Goal: Task Accomplishment & Management: Manage account settings

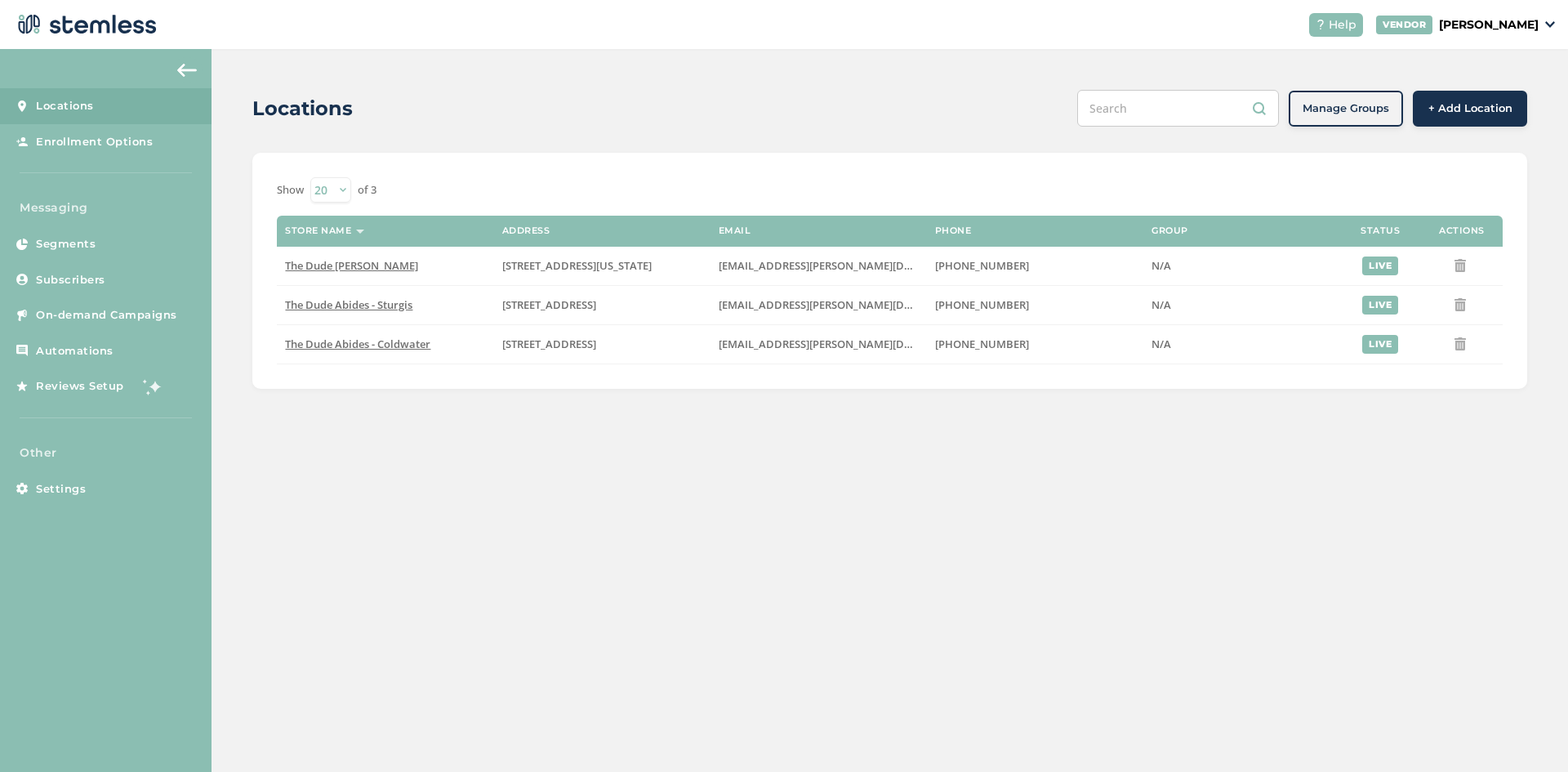
click at [1510, 22] on p "[PERSON_NAME]" at bounding box center [1489, 25] width 100 height 18
click at [1487, 81] on link "Profile" at bounding box center [1497, 88] width 80 height 17
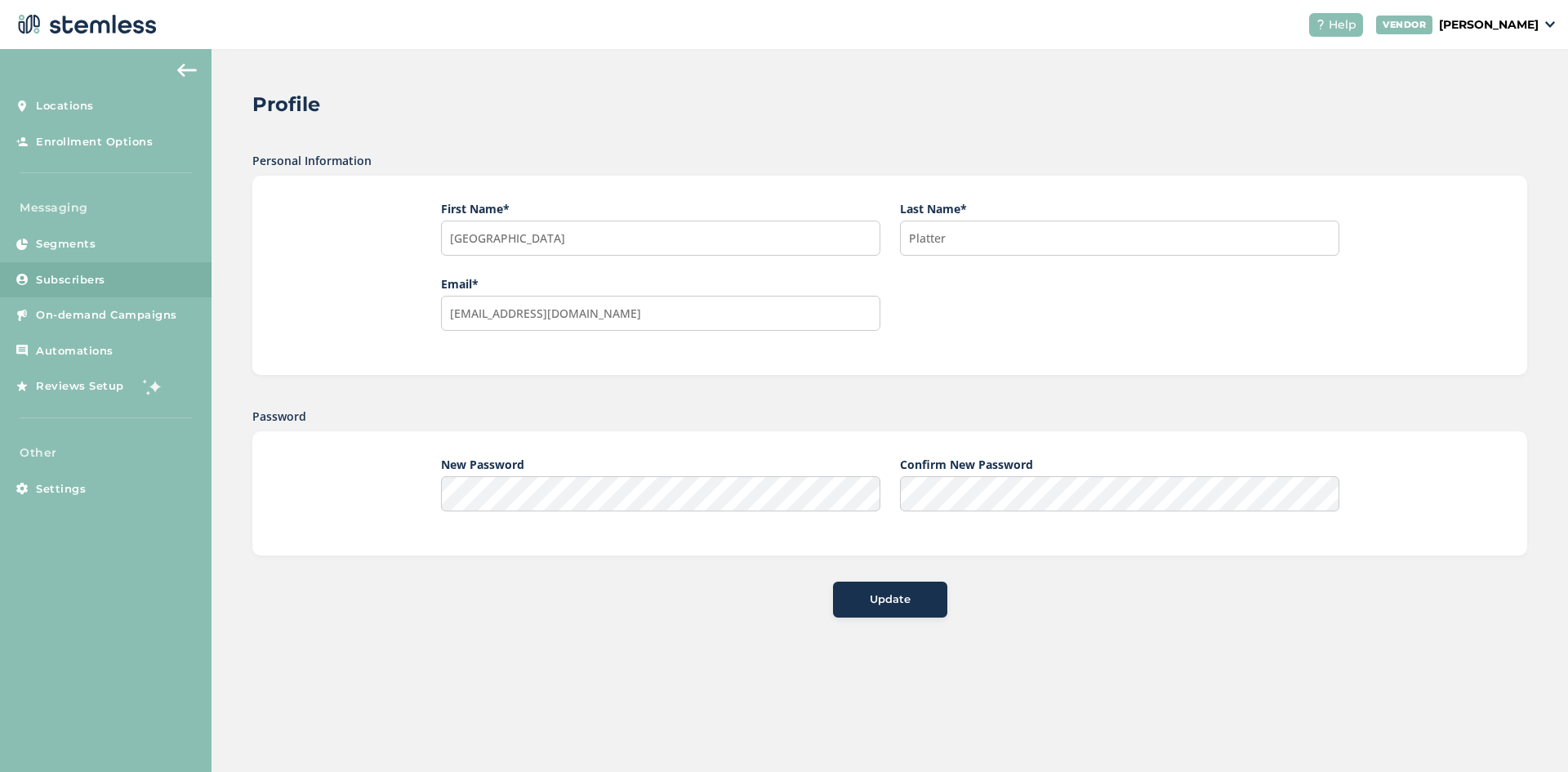
click at [89, 279] on span "Subscribers" at bounding box center [70, 279] width 69 height 17
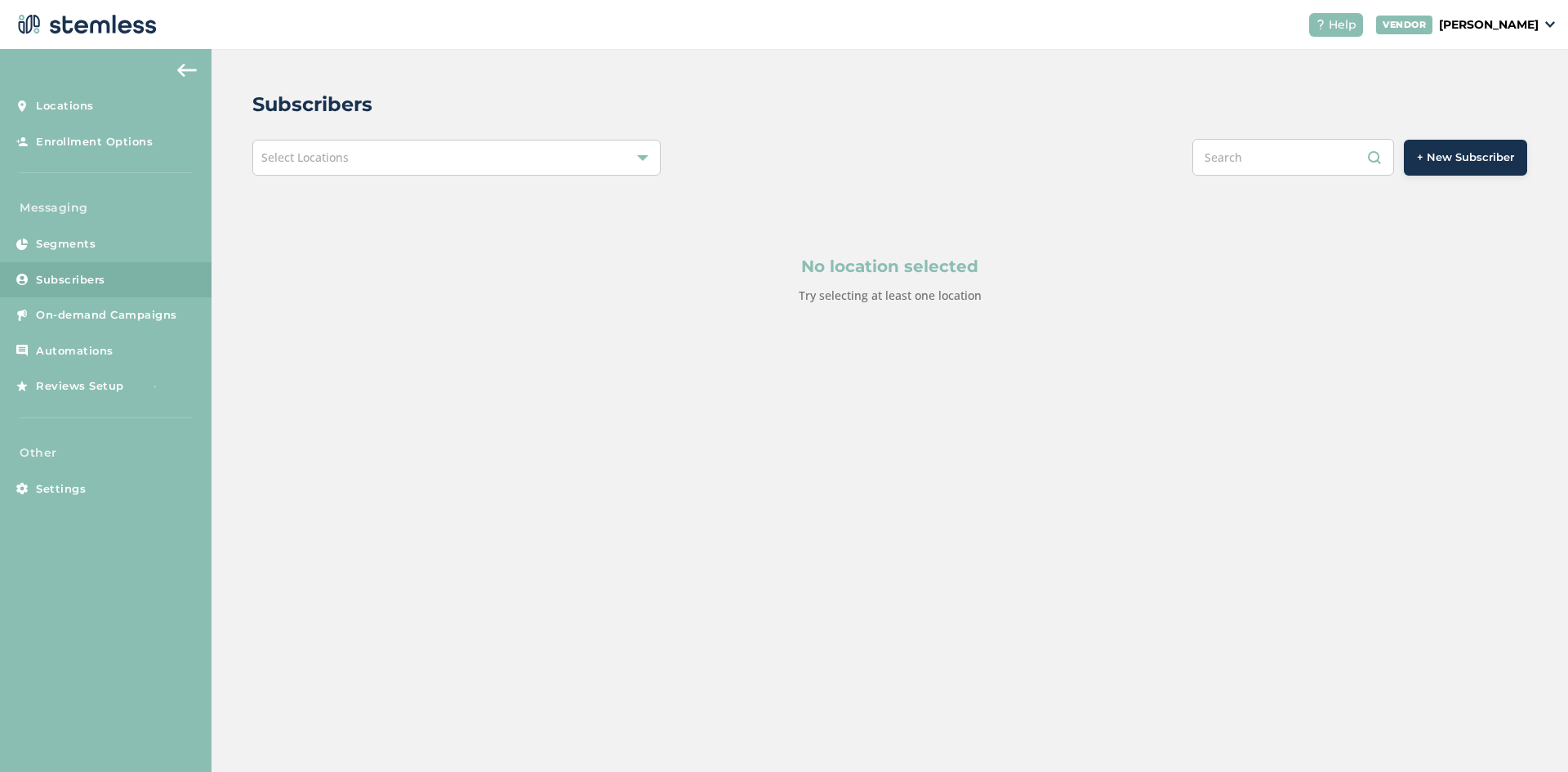
click at [374, 151] on div "Select Locations" at bounding box center [456, 157] width 408 height 36
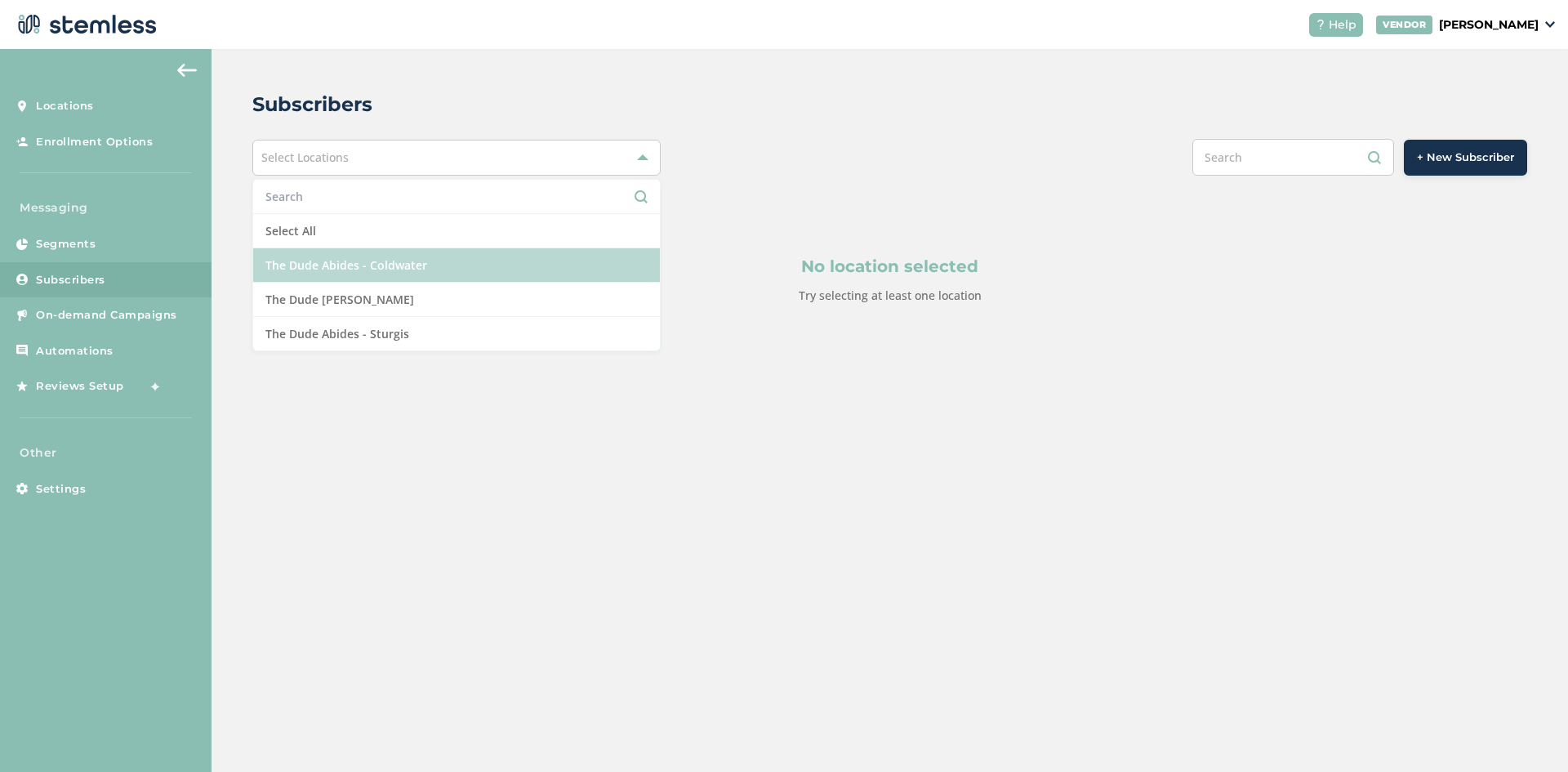
click at [346, 264] on li "The Dude Abides - Coldwater" at bounding box center [456, 265] width 406 height 34
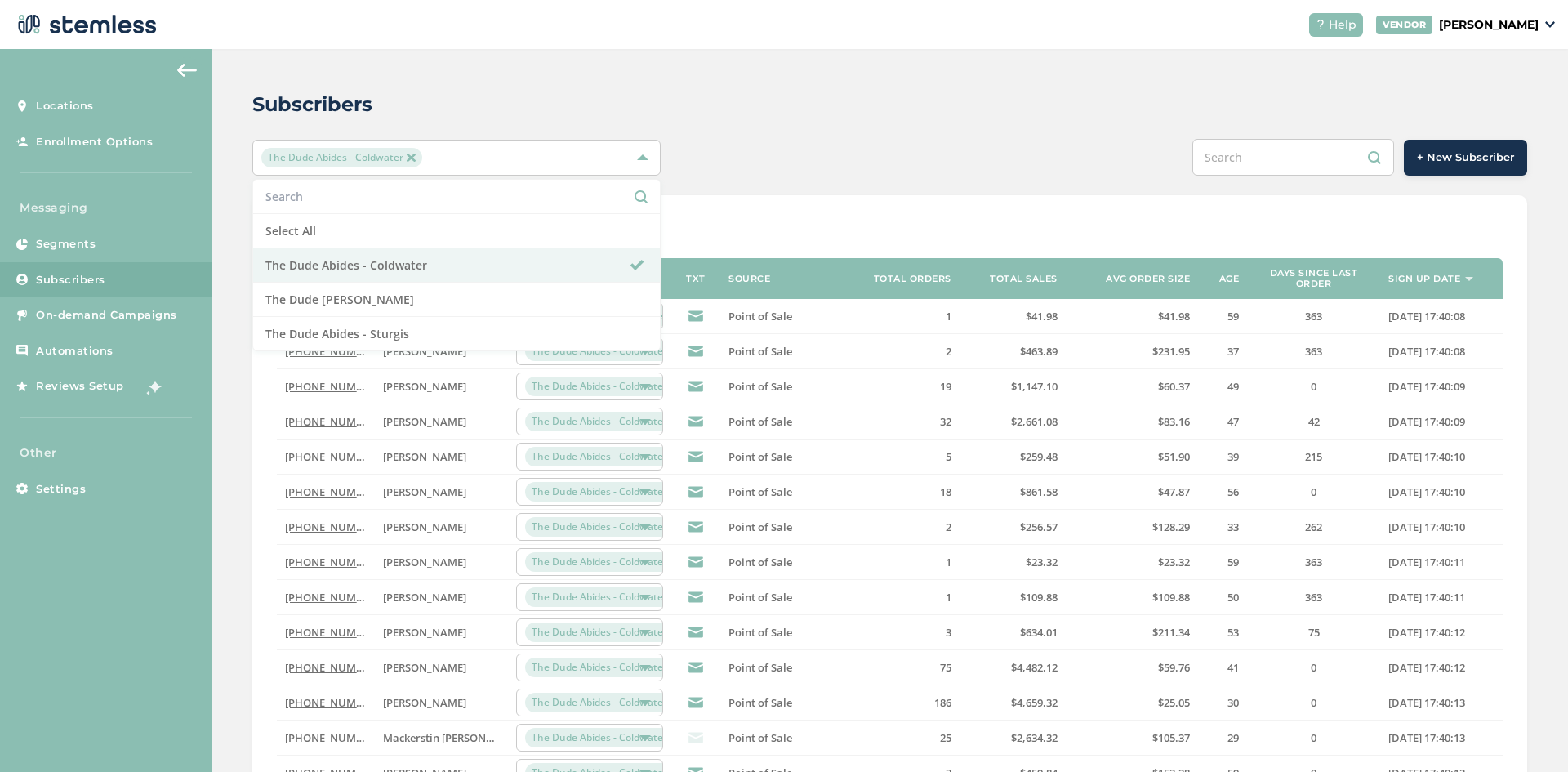
click at [800, 81] on div "Subscribers The Dude Abides - Coldwater Select All The Dude Abides - Coldwater …" at bounding box center [889, 581] width 1356 height 1065
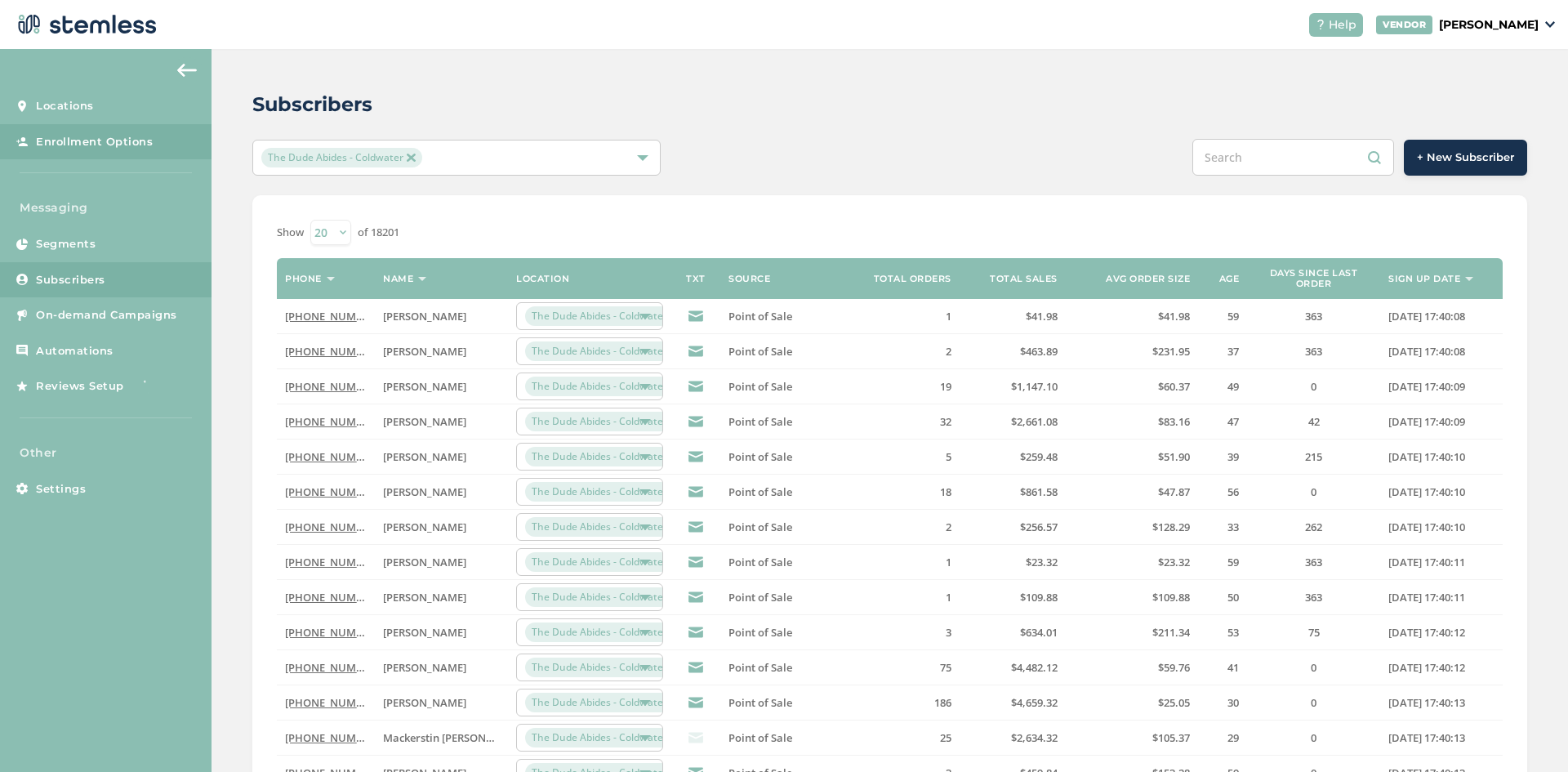
click at [97, 137] on span "Enrollment Options" at bounding box center [95, 142] width 117 height 17
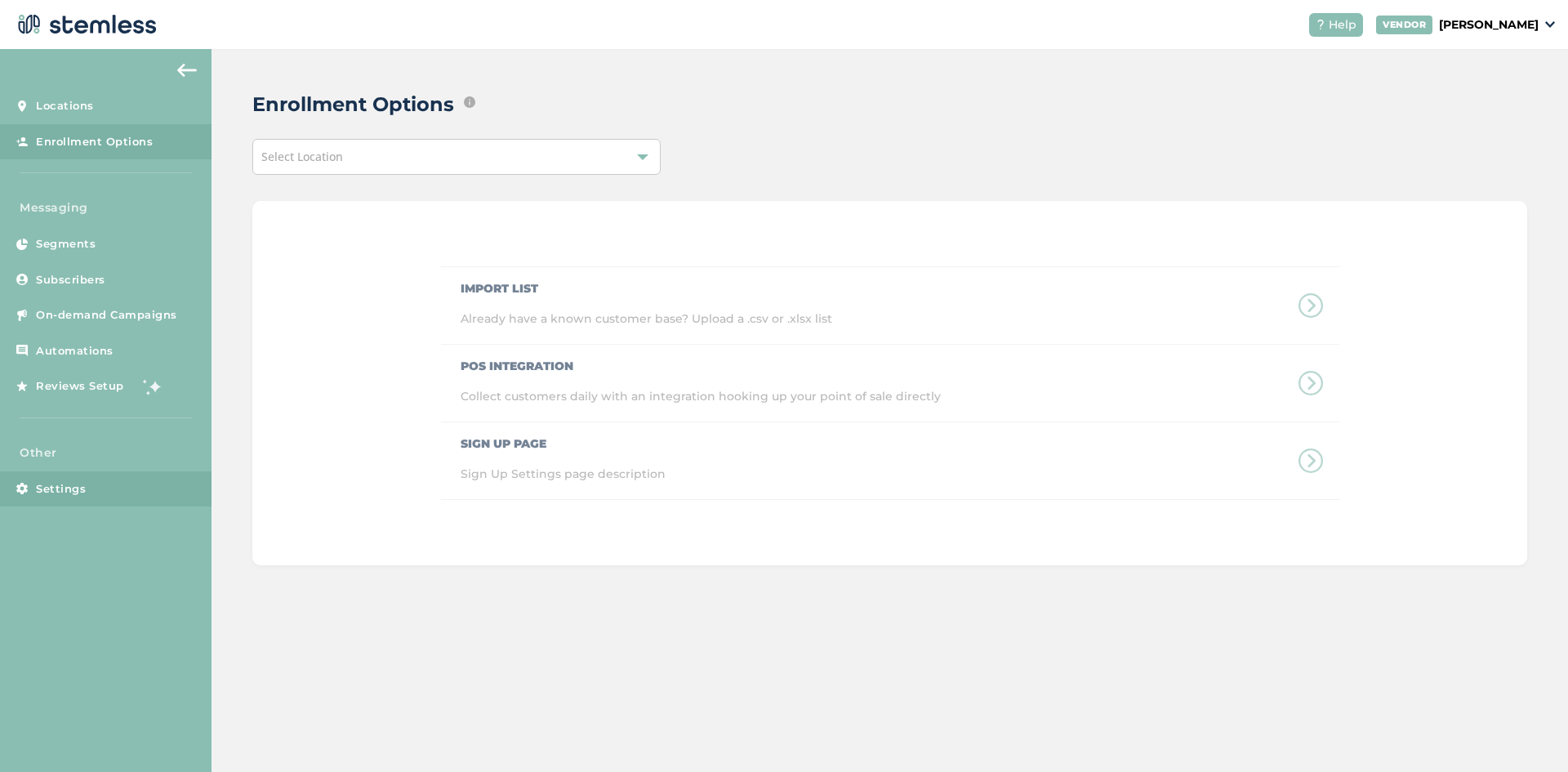
click at [77, 498] on link "Settings" at bounding box center [106, 489] width 211 height 36
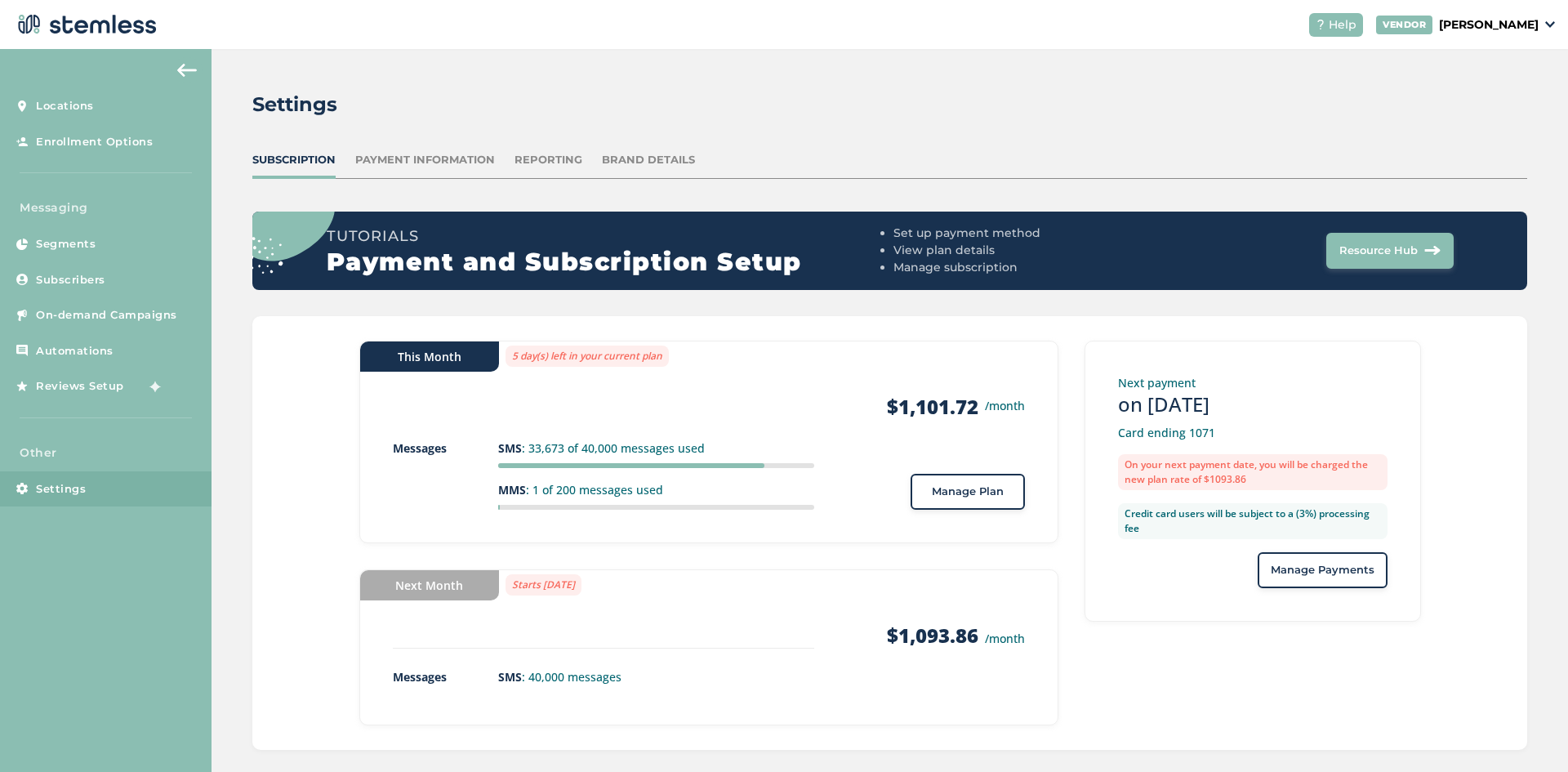
scroll to position [19, 0]
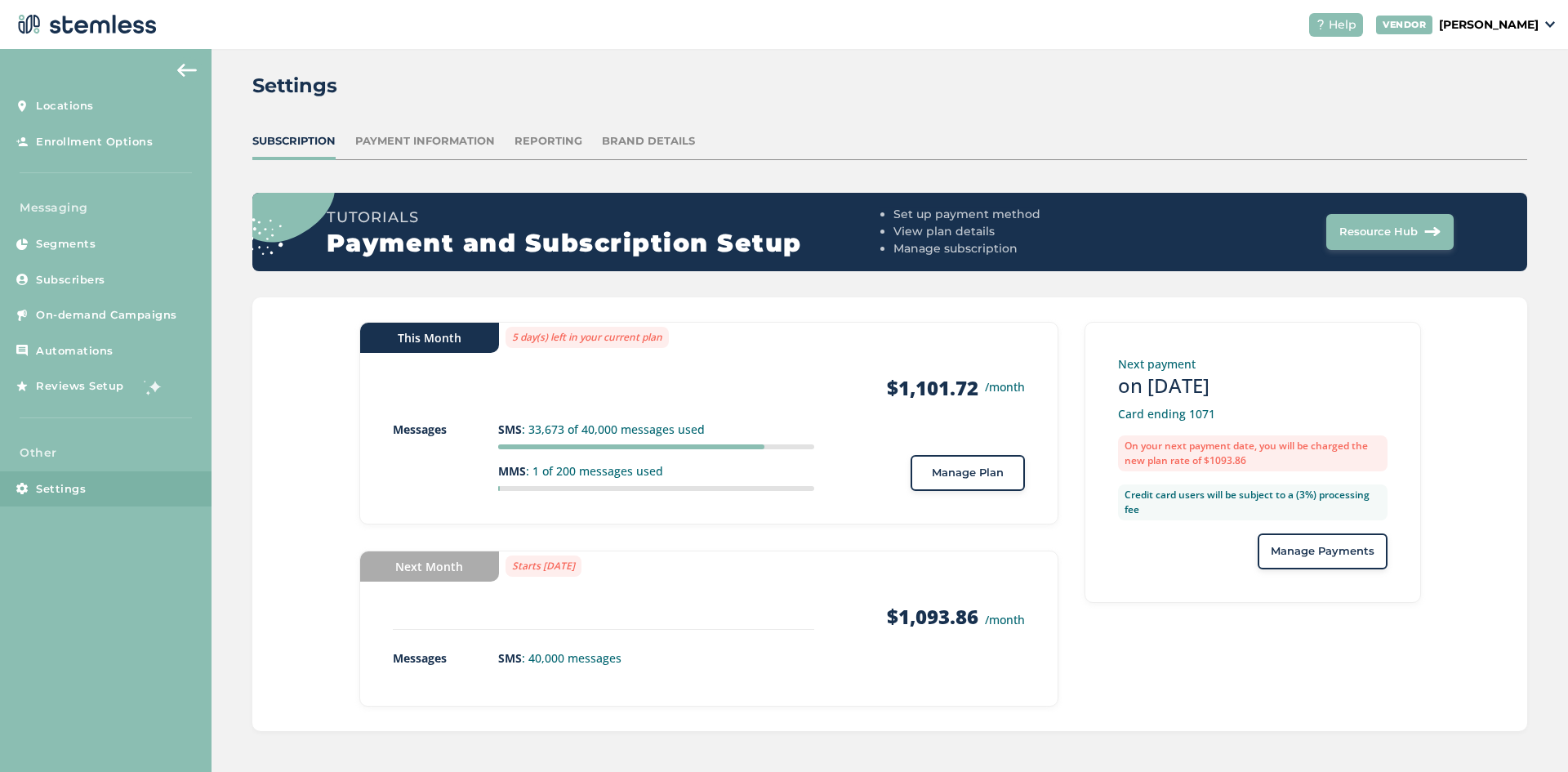
click at [1310, 551] on span "Manage Payments" at bounding box center [1322, 551] width 104 height 17
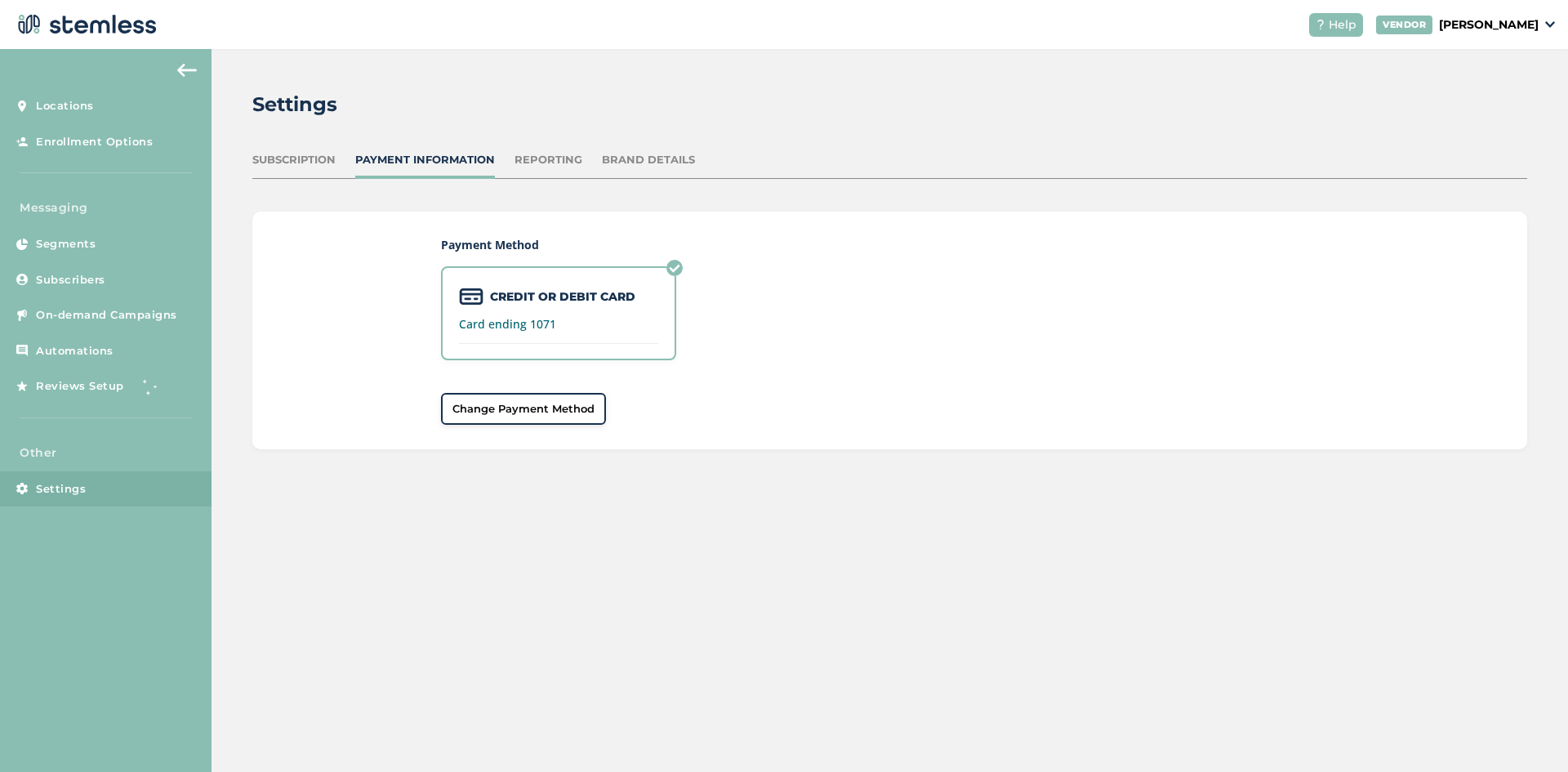
click at [316, 159] on div "Subscription" at bounding box center [293, 159] width 83 height 17
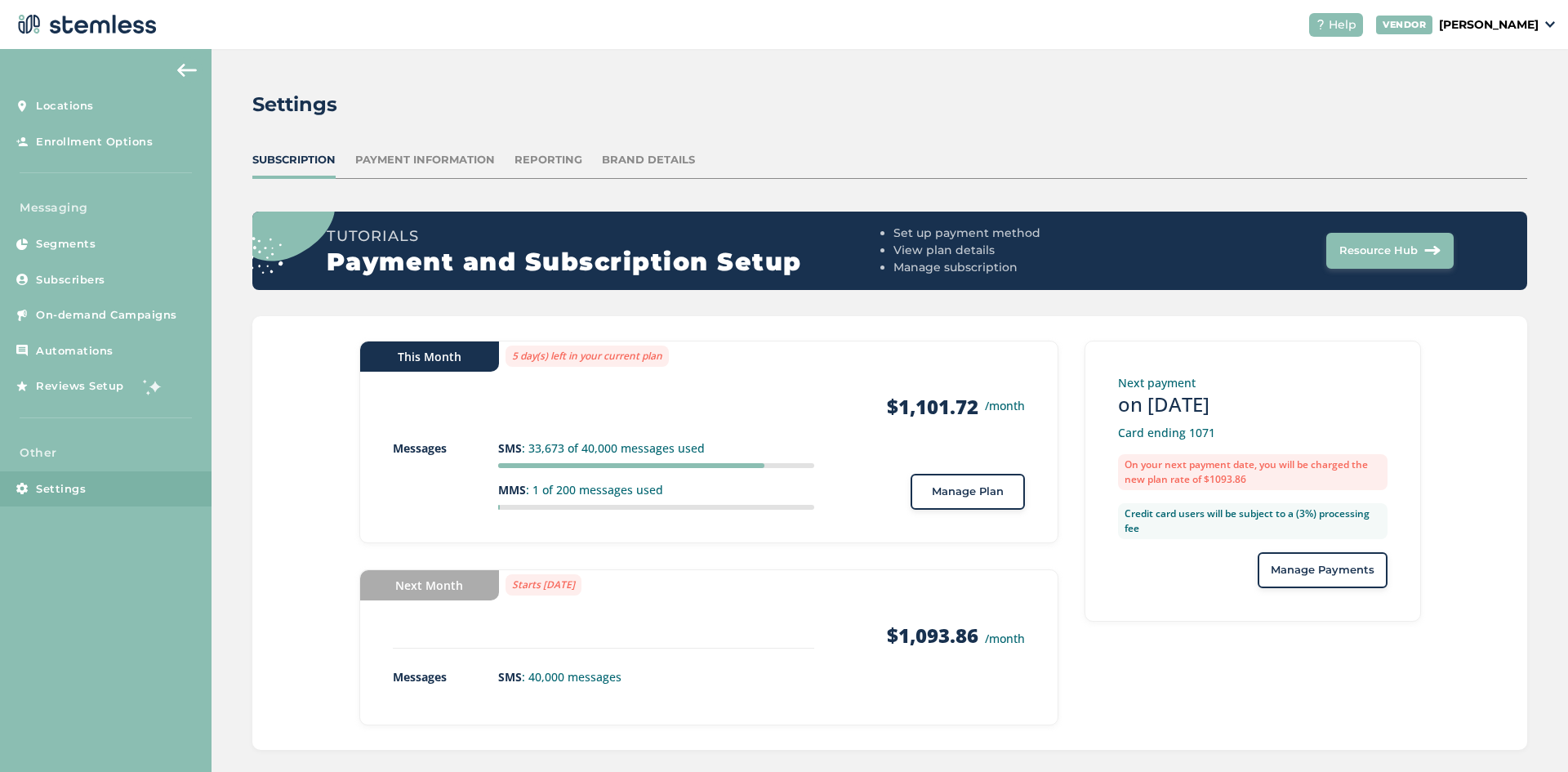
scroll to position [19, 0]
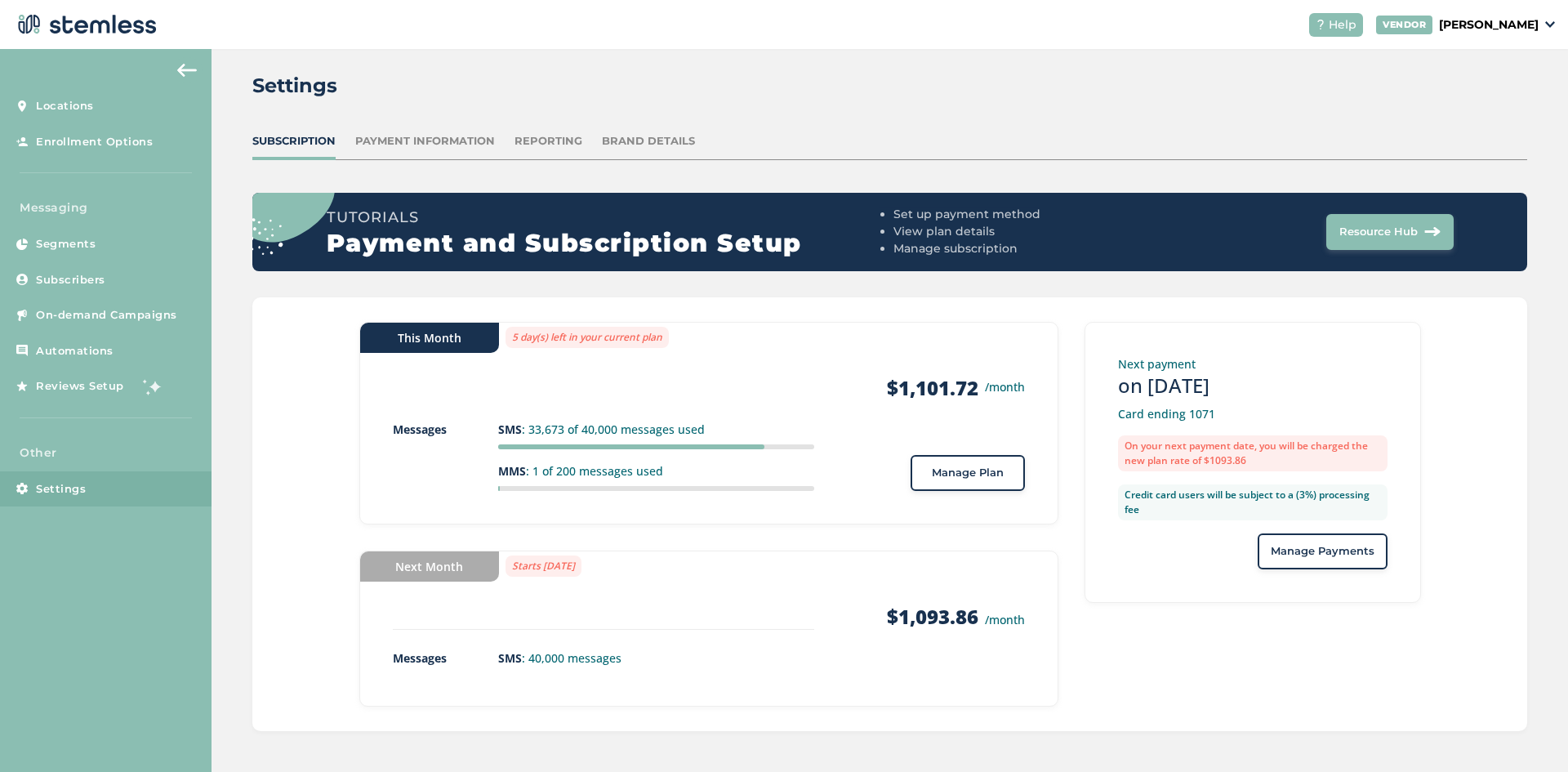
click at [565, 143] on div "Reporting" at bounding box center [548, 141] width 67 height 17
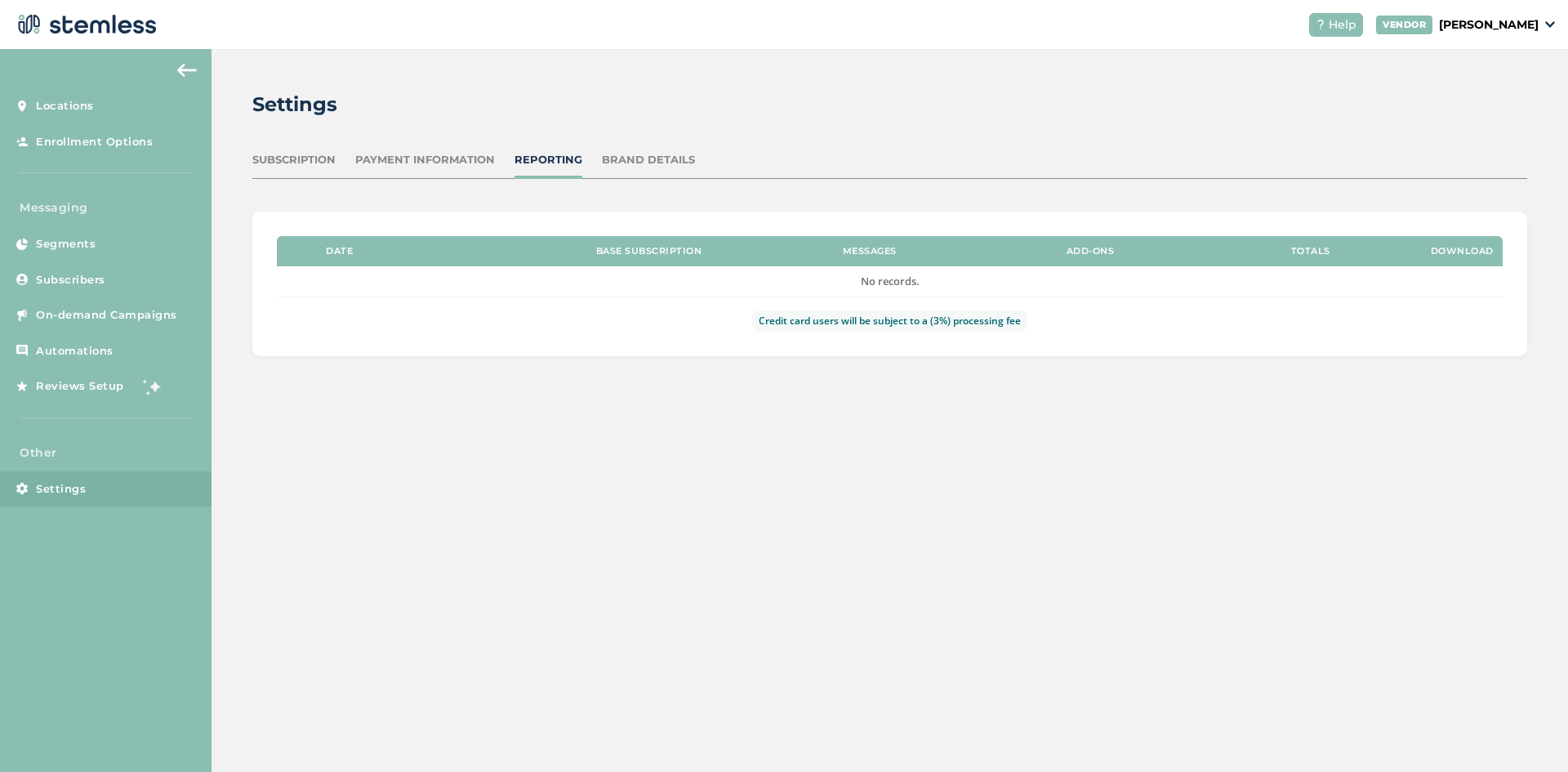
click at [636, 156] on div "Brand Details" at bounding box center [648, 159] width 93 height 17
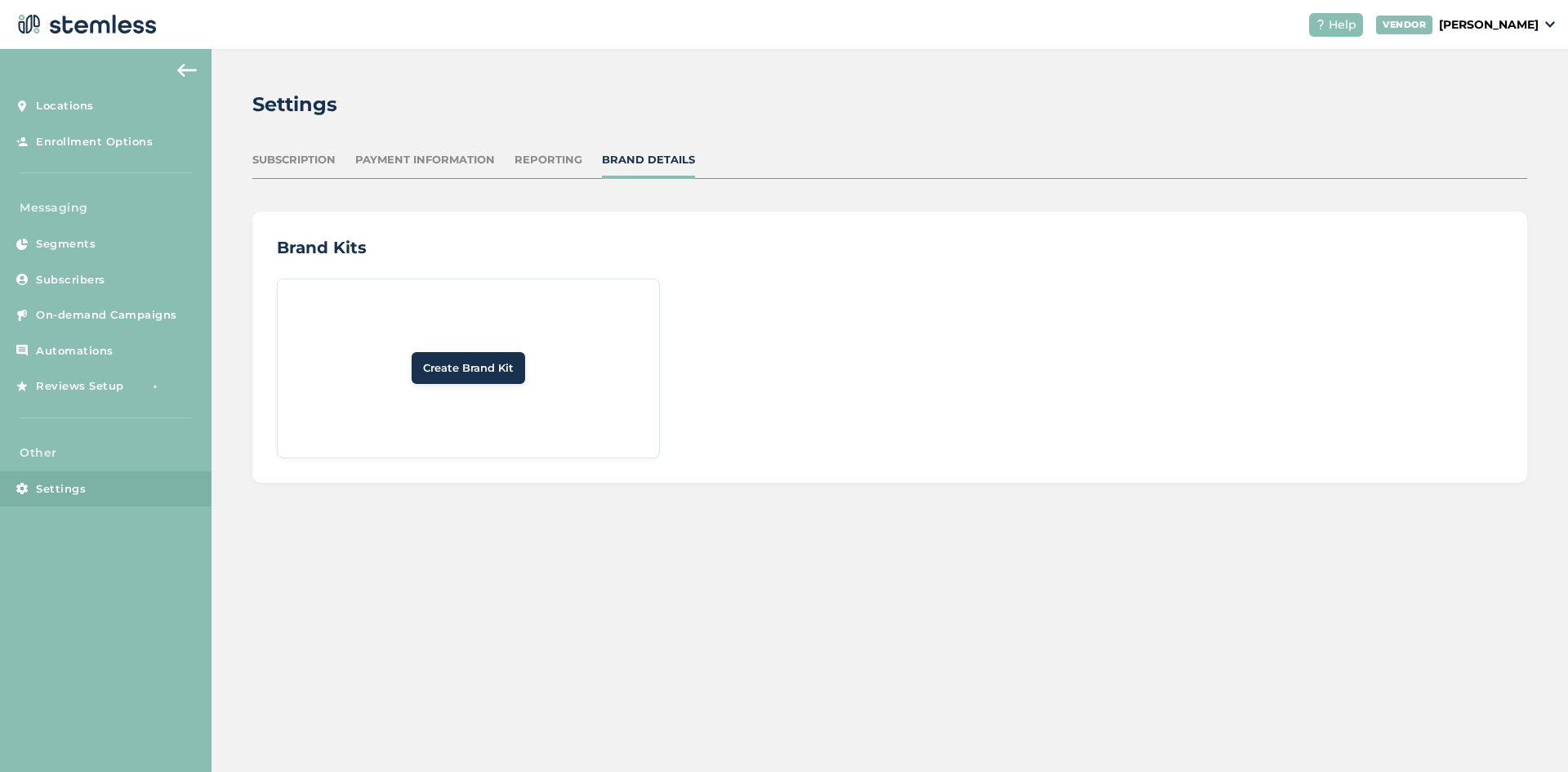
click at [467, 150] on div "Settings Subscription Payment Information Reporting Brand Details Brand Kits Cr…" at bounding box center [889, 286] width 1356 height 475
click at [465, 157] on div "Payment Information" at bounding box center [425, 159] width 140 height 17
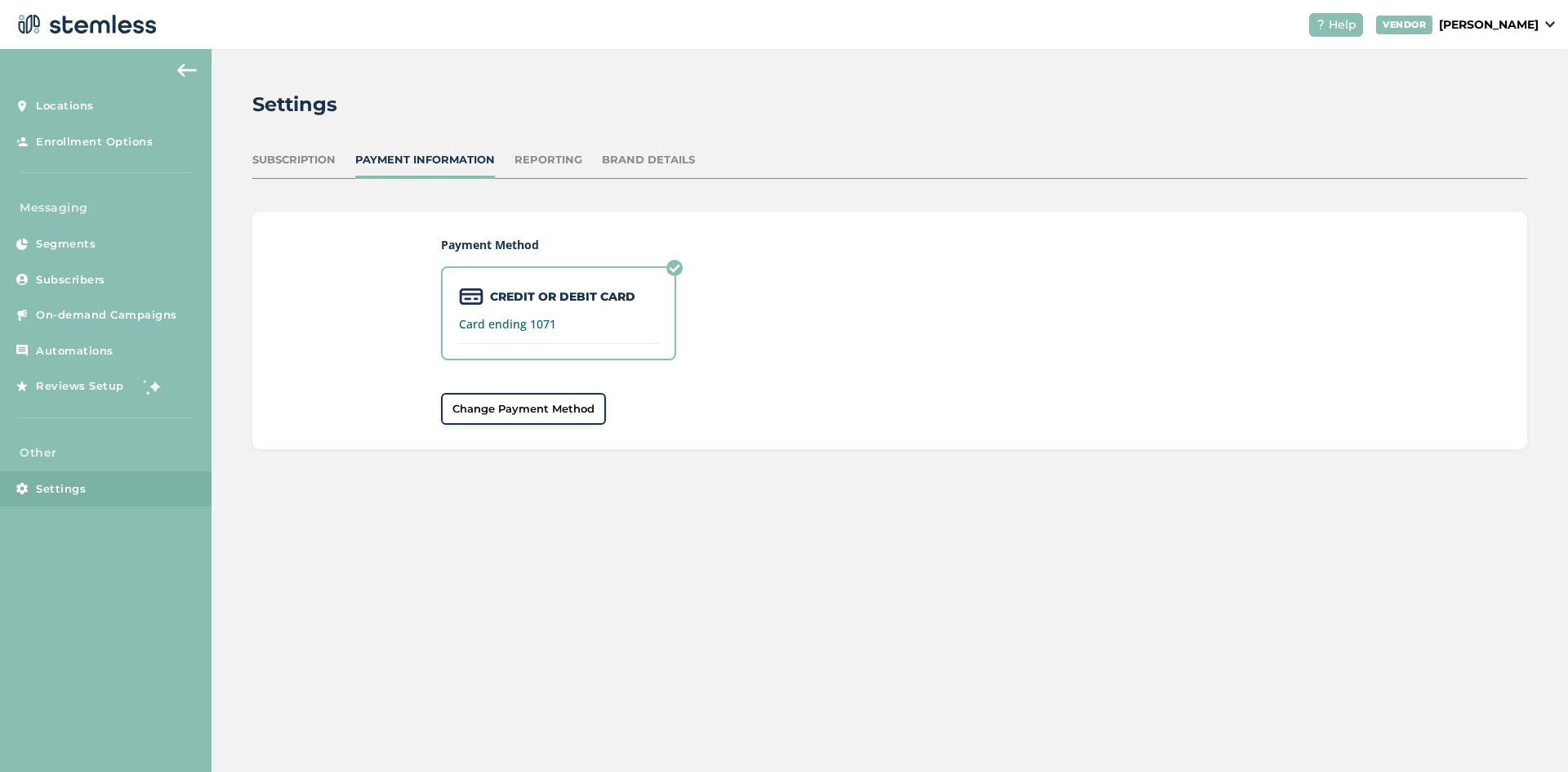
click at [311, 158] on div "Subscription" at bounding box center [293, 159] width 83 height 17
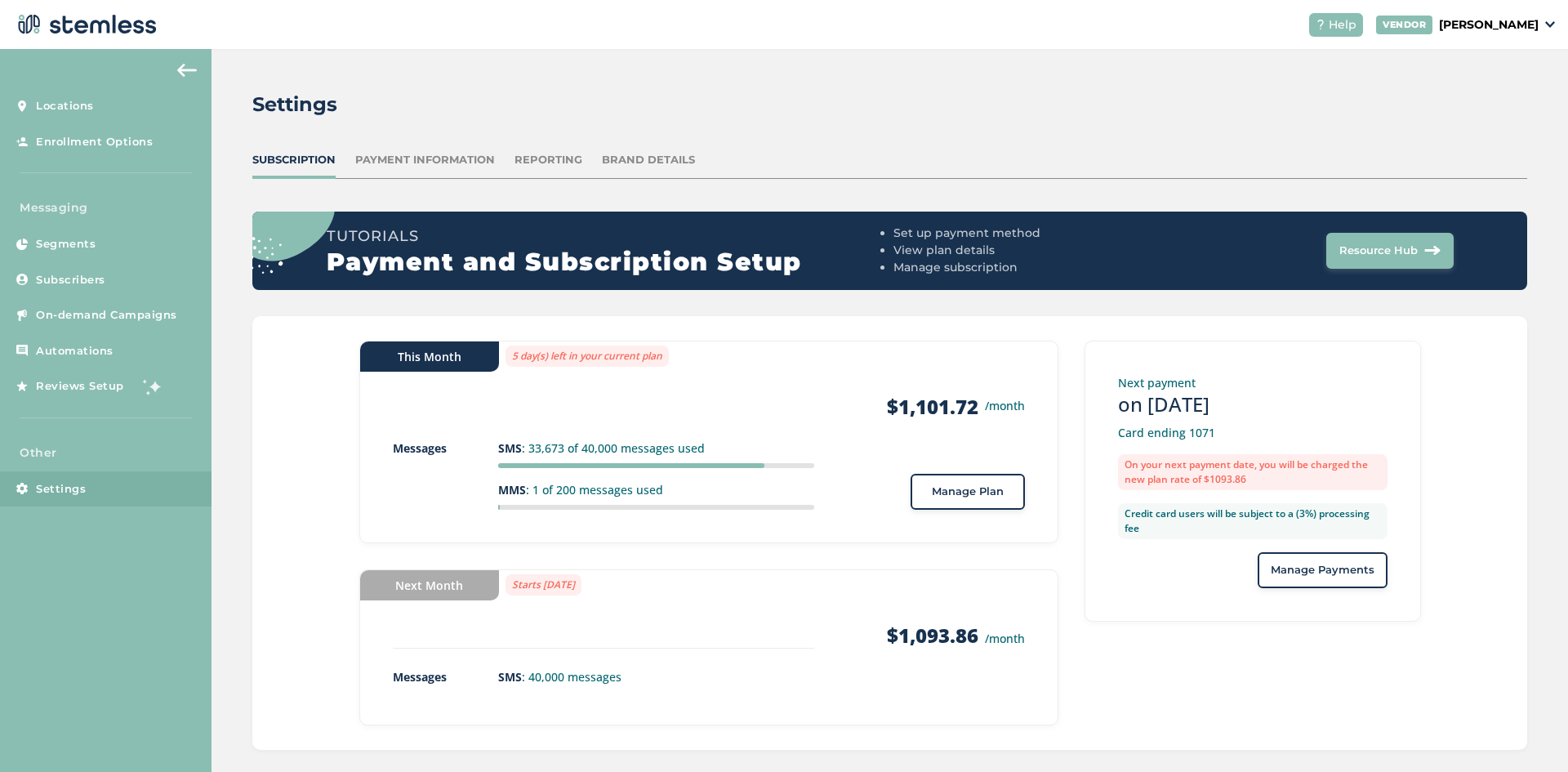
click at [412, 359] on div "This Month" at bounding box center [430, 356] width 139 height 30
click at [413, 458] on div "Messages" at bounding box center [445, 475] width 106 height 70
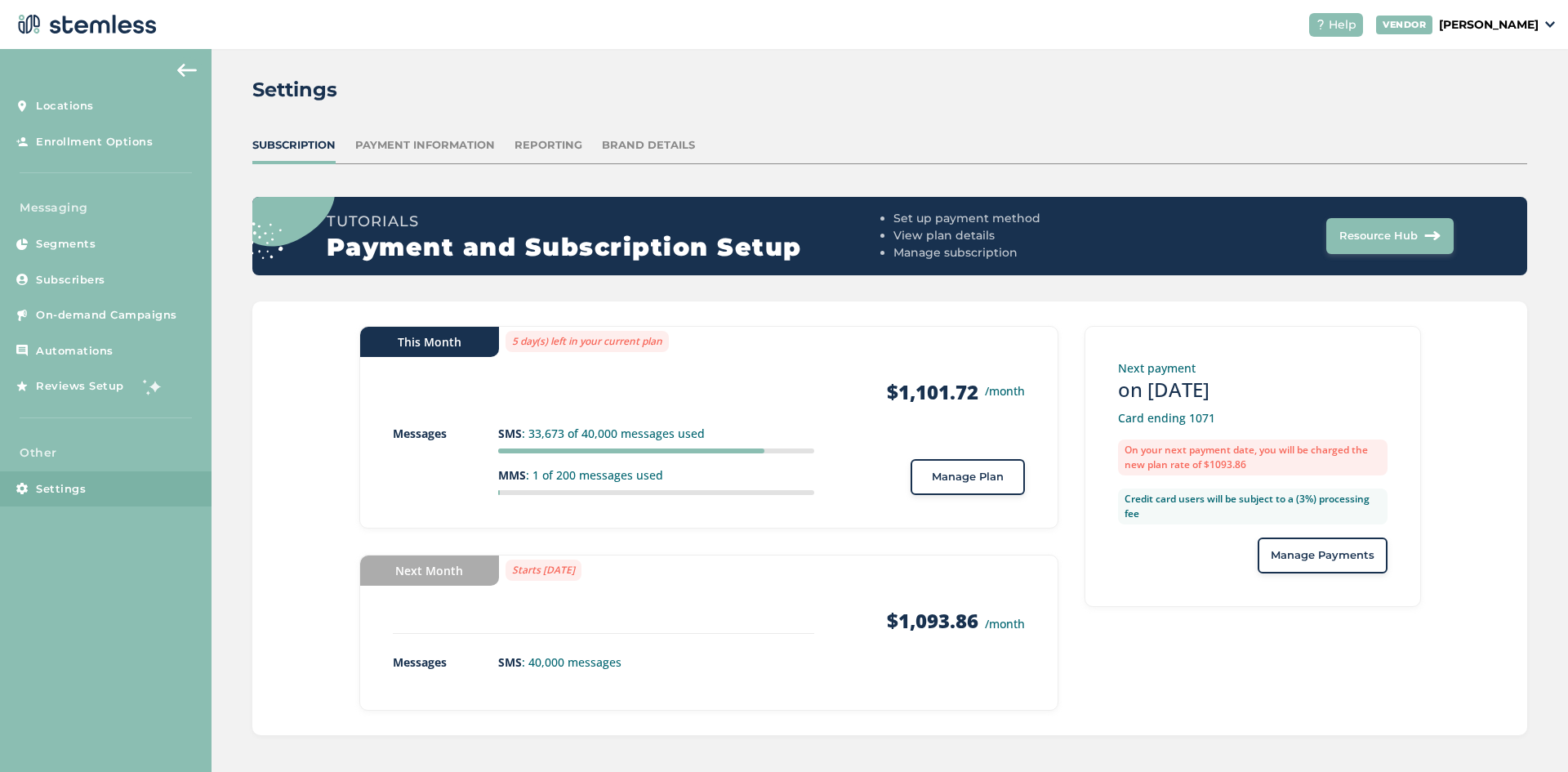
scroll to position [19, 0]
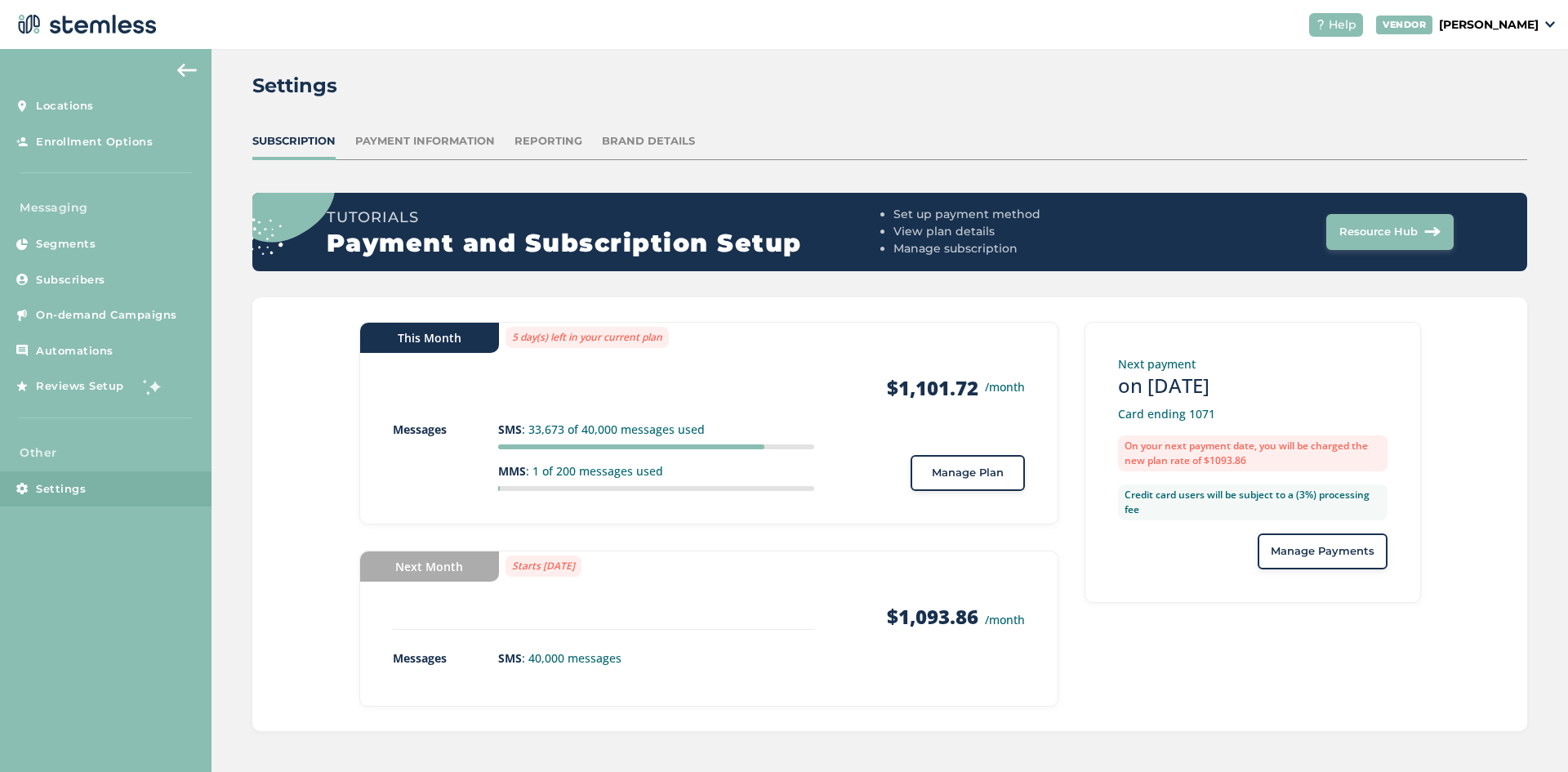
click at [923, 465] on div "Manage Plan" at bounding box center [967, 473] width 88 height 17
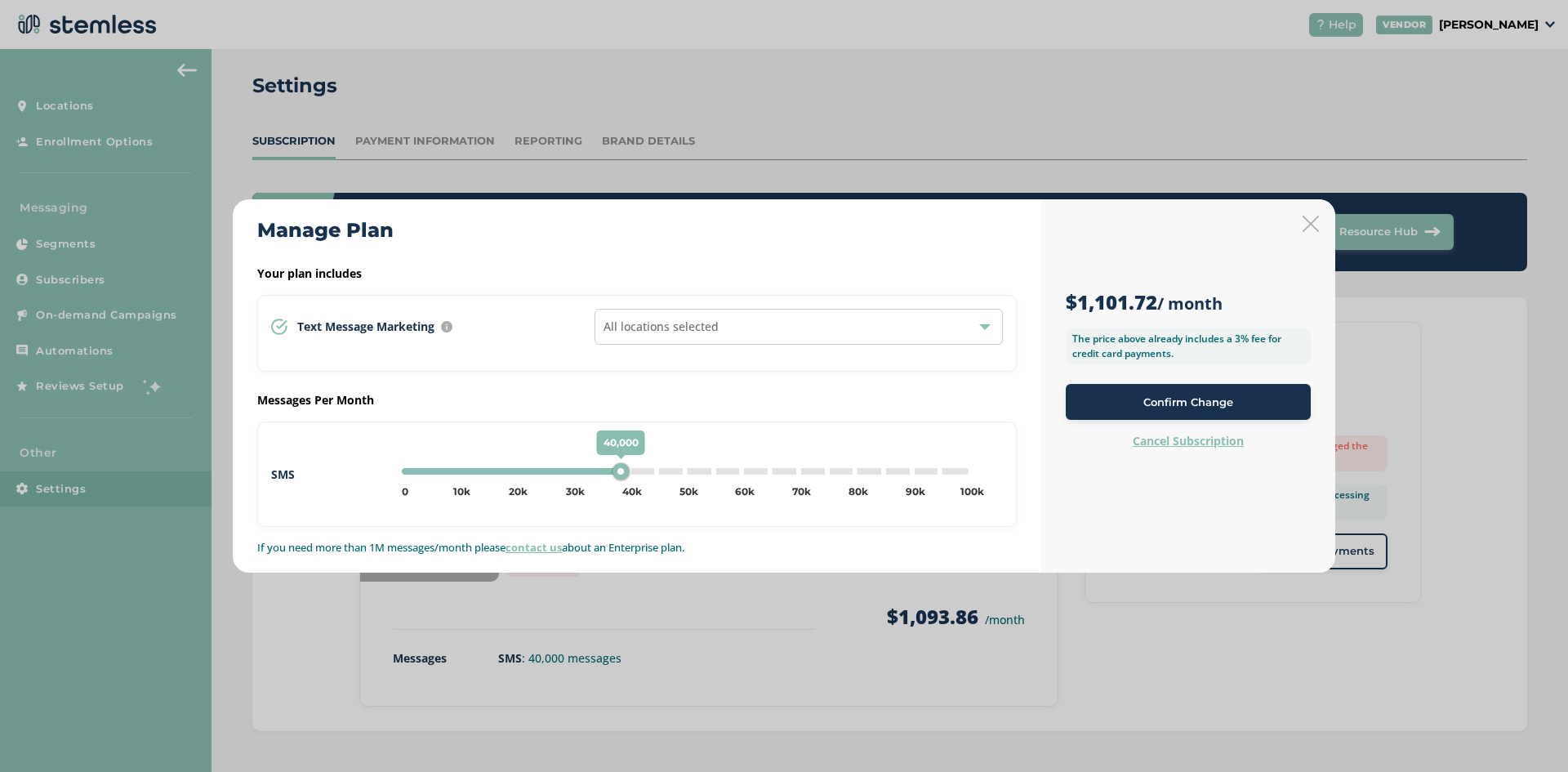
type input "35000"
drag, startPoint x: 633, startPoint y: 473, endPoint x: 614, endPoint y: 472, distance: 19.0
click at [614, 472] on div "35,000" at bounding box center [615, 471] width 17 height 17
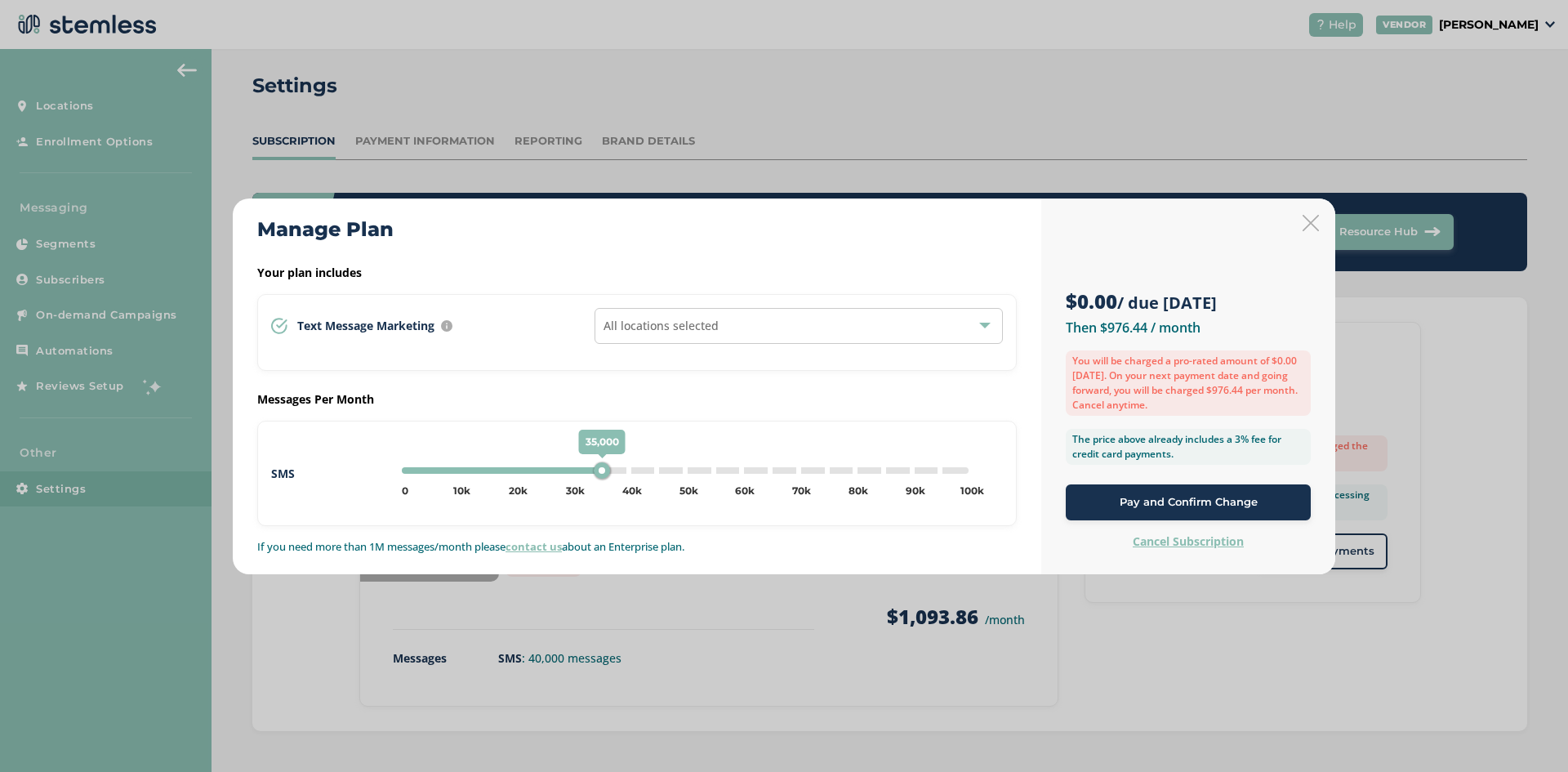
click at [1201, 499] on span "Pay and Confirm Change" at bounding box center [1188, 502] width 138 height 17
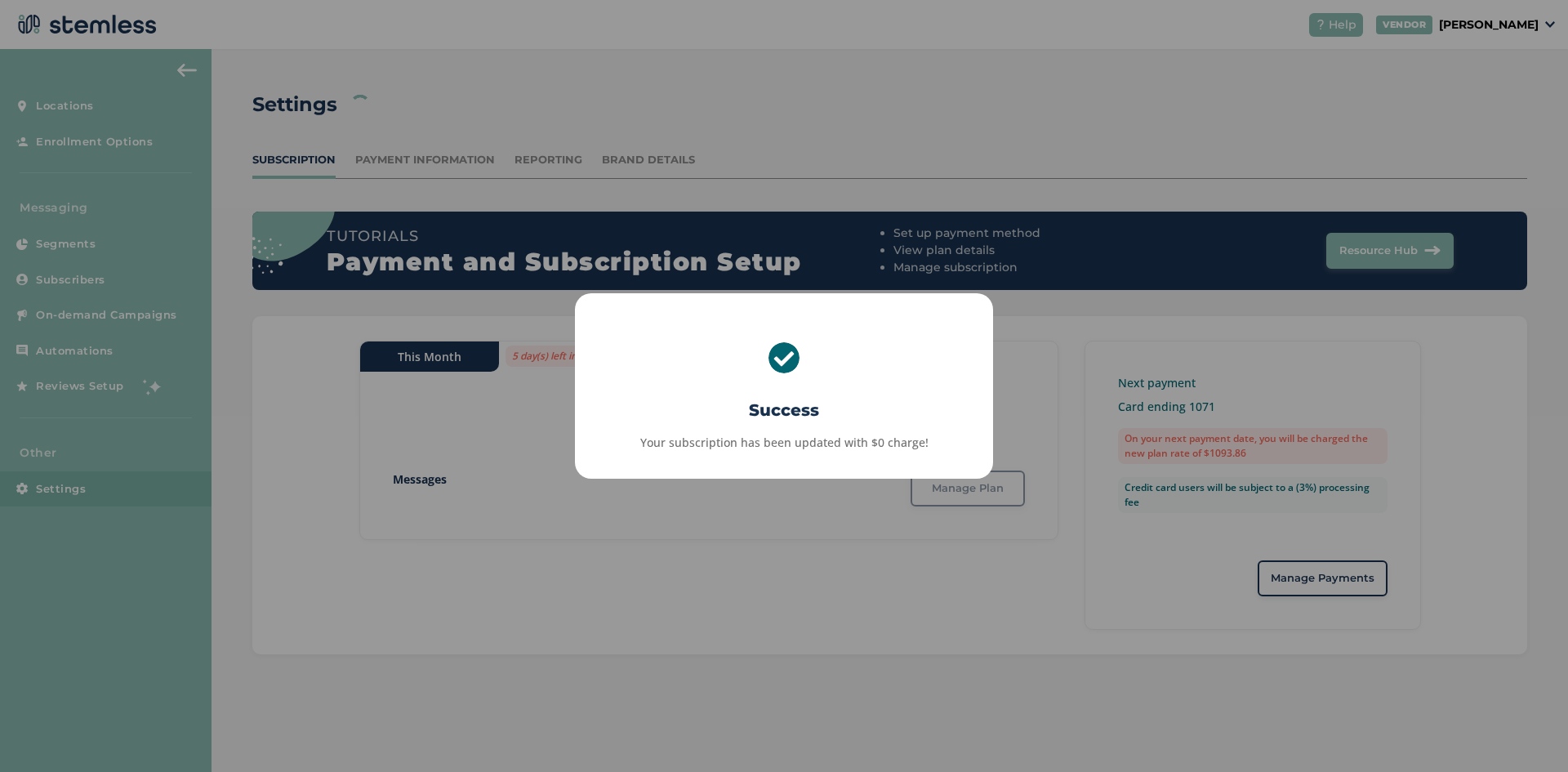
scroll to position [0, 0]
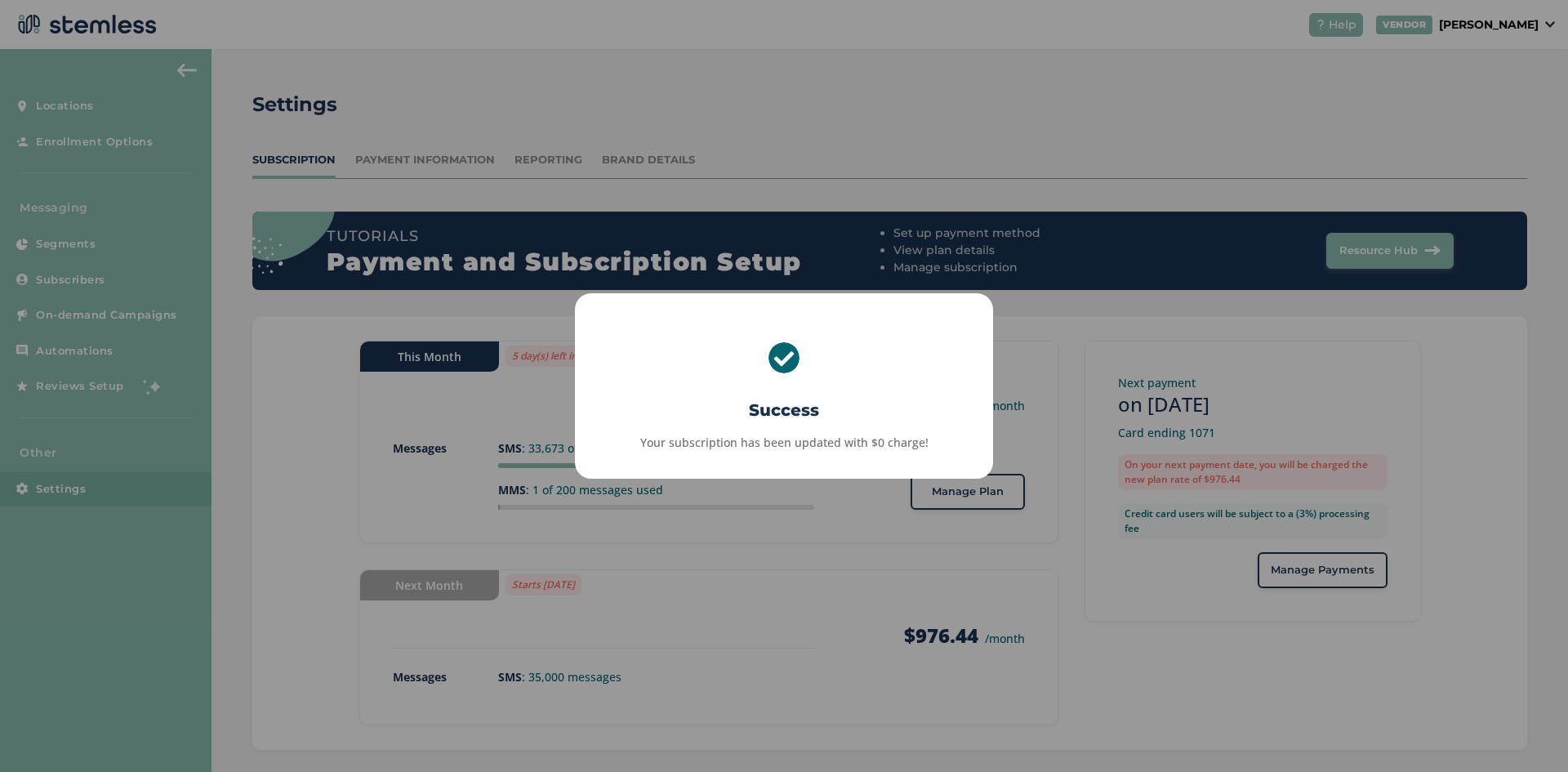
click at [881, 560] on div "× Success Your subscription has been updated with $0 charge! OK No Cancel" at bounding box center [784, 386] width 1568 height 772
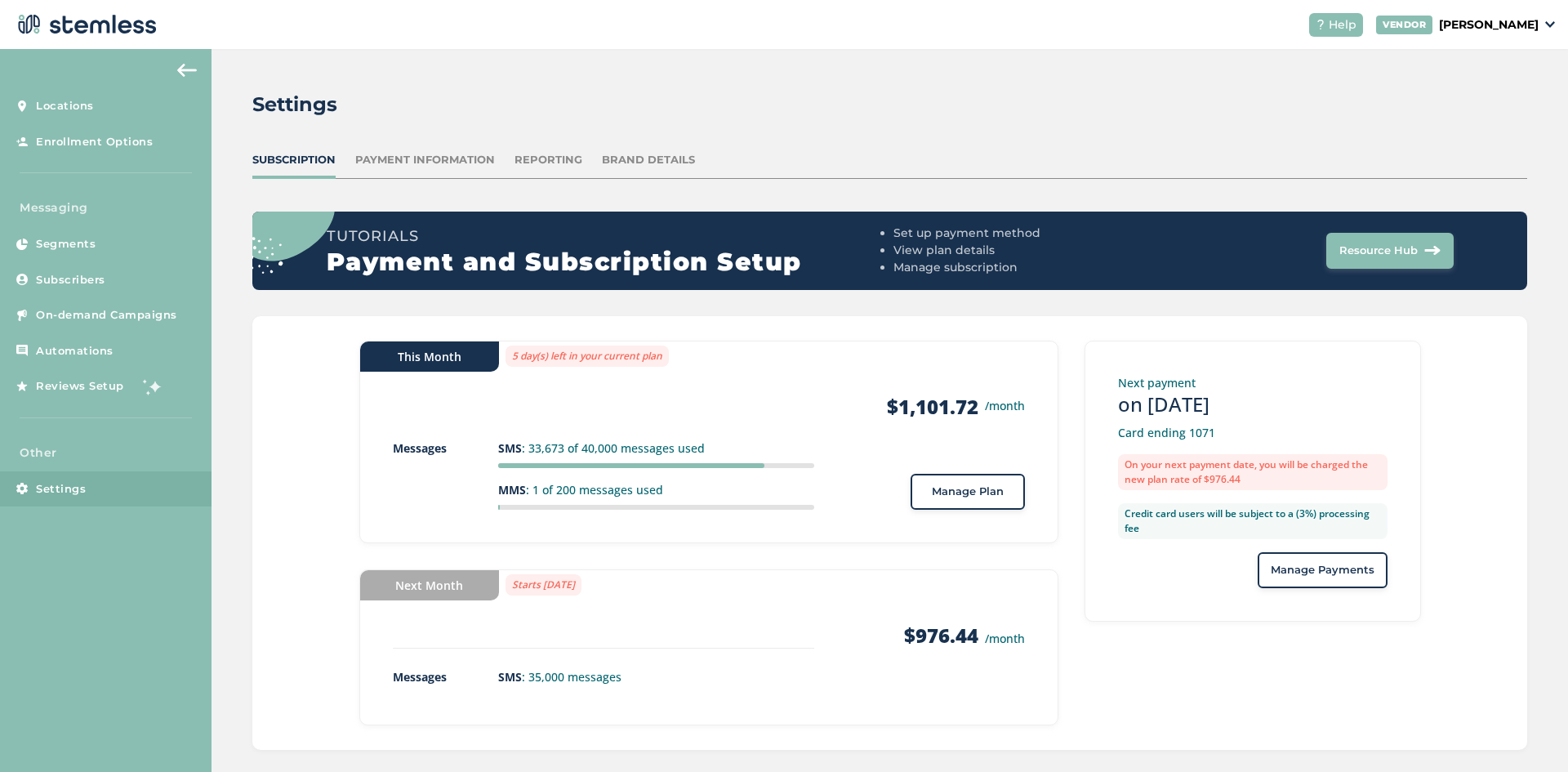
click at [1337, 34] on div "Help" at bounding box center [1335, 24] width 54 height 23
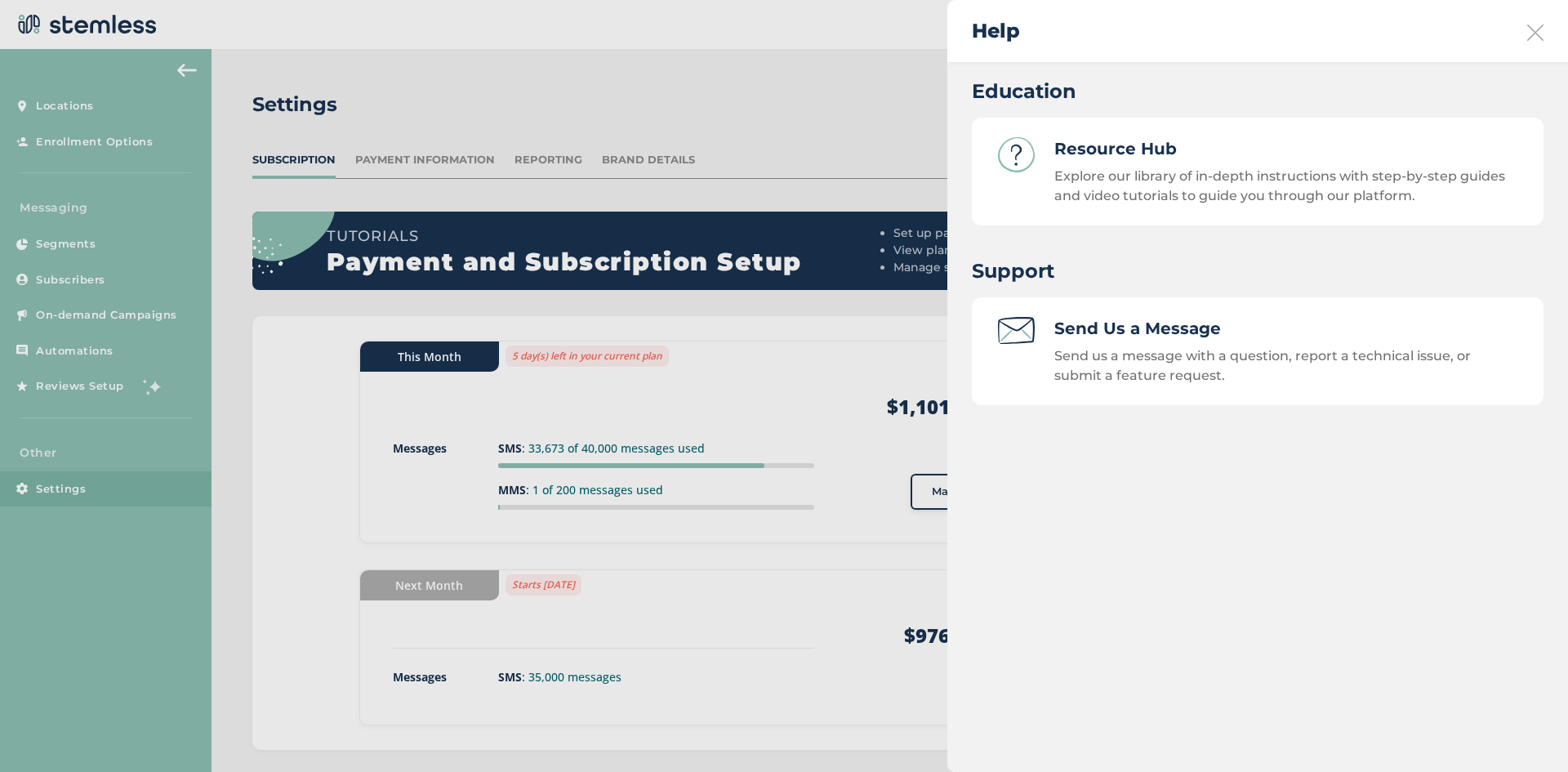
click at [1165, 345] on div "Send Us a Message Send us a message with a question, report a technical issue, …" at bounding box center [1286, 351] width 463 height 68
click at [1173, 536] on div "Education Resource Hub Explore our library of in-depth instructions with step-b…" at bounding box center [1256, 417] width 620 height 709
click at [1534, 24] on icon at bounding box center [1535, 32] width 17 height 17
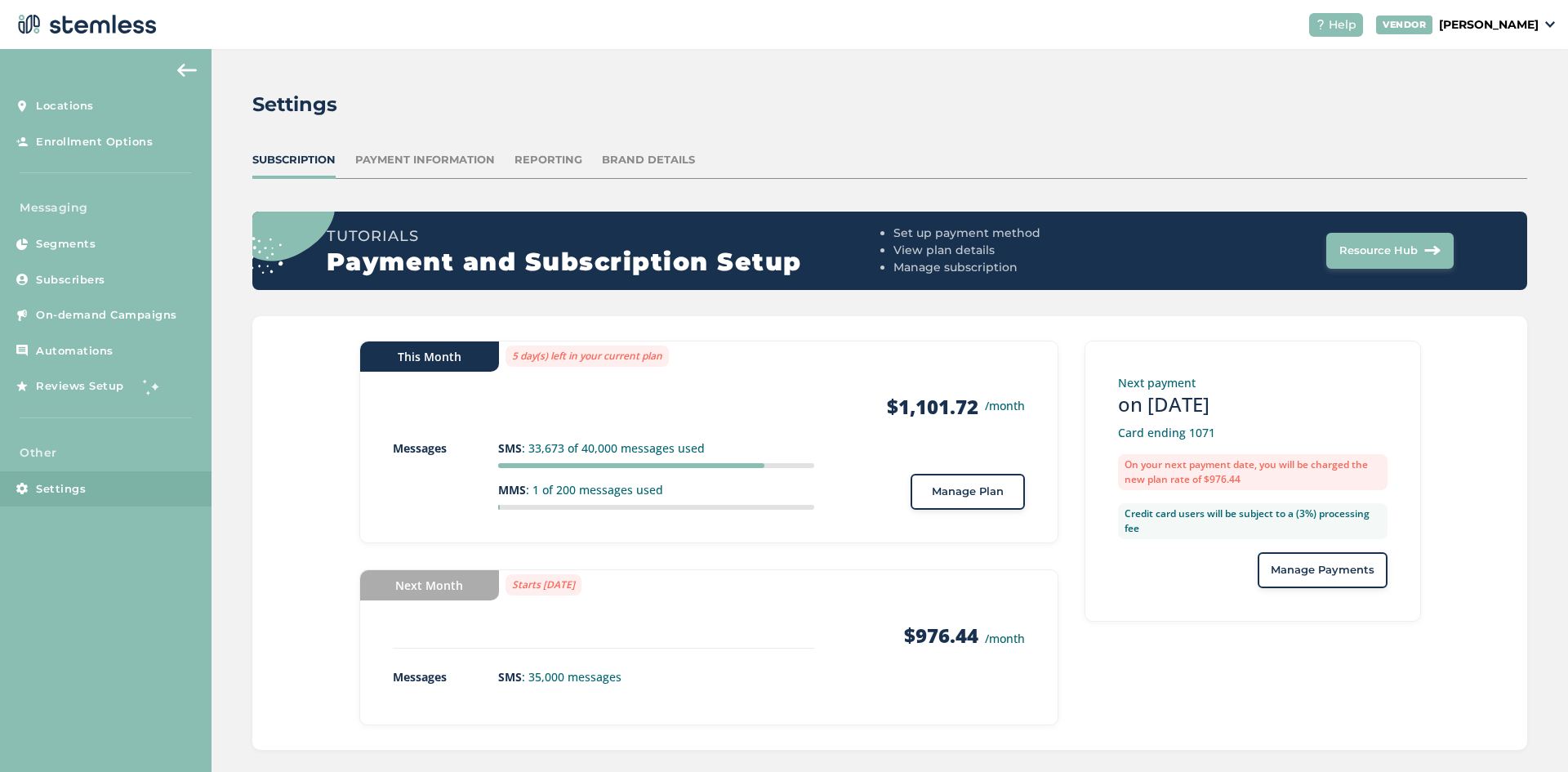
click at [986, 72] on div "Settings Subscription Payment Information Reporting Brand Details Tutorials Pay…" at bounding box center [889, 419] width 1356 height 742
